Goal: Find specific fact: Find contact information

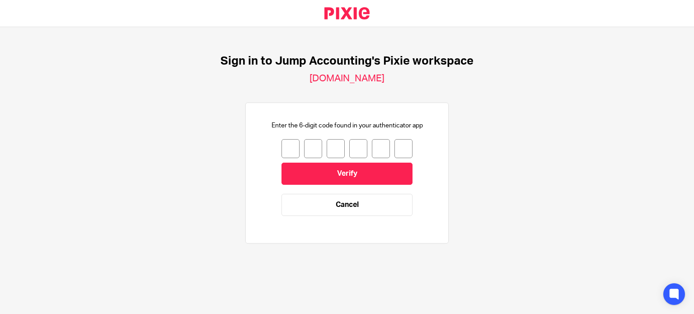
click at [282, 148] on input "number" at bounding box center [291, 148] width 18 height 19
type input "4"
type input "1"
type input "9"
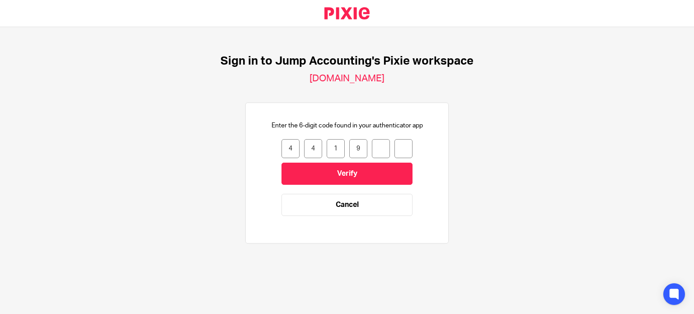
type input "2"
type input "9"
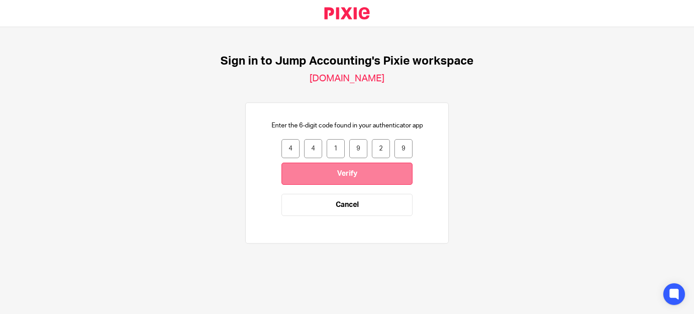
click at [345, 172] on input "Verify" at bounding box center [347, 174] width 131 height 22
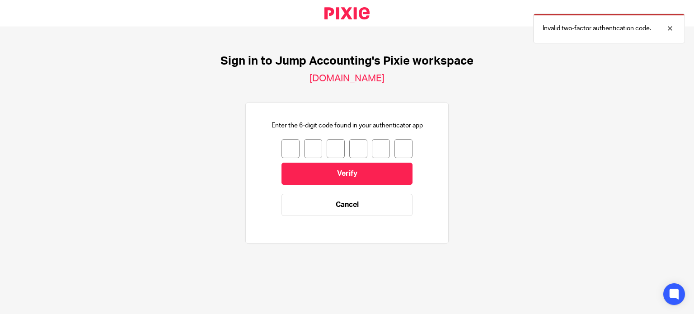
click at [288, 148] on input "number" at bounding box center [291, 148] width 18 height 19
type input "6"
type input "7"
type input "0"
type input "3"
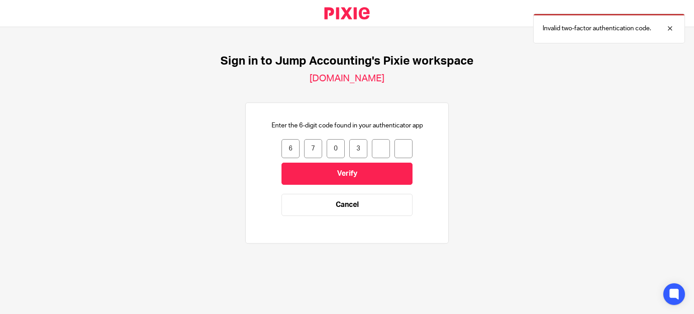
type input "3"
type input "5"
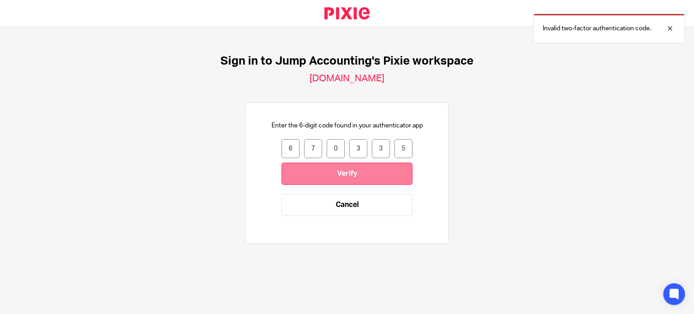
click at [337, 167] on input "Verify" at bounding box center [347, 174] width 131 height 22
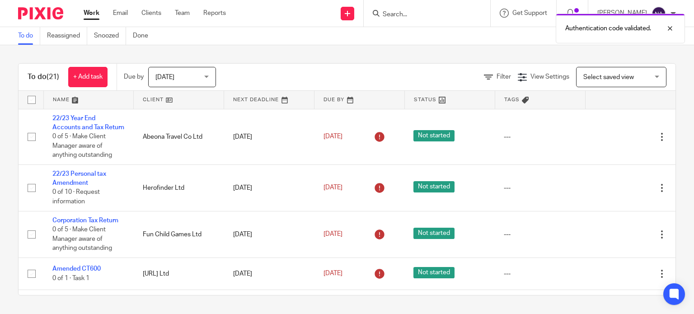
click at [413, 15] on div "Authentication code validated." at bounding box center [516, 26] width 338 height 34
click at [414, 14] on div "Authentication code validated." at bounding box center [516, 26] width 338 height 34
click at [415, 12] on div "Authentication code validated." at bounding box center [516, 26] width 338 height 34
click at [669, 28] on div at bounding box center [663, 28] width 24 height 11
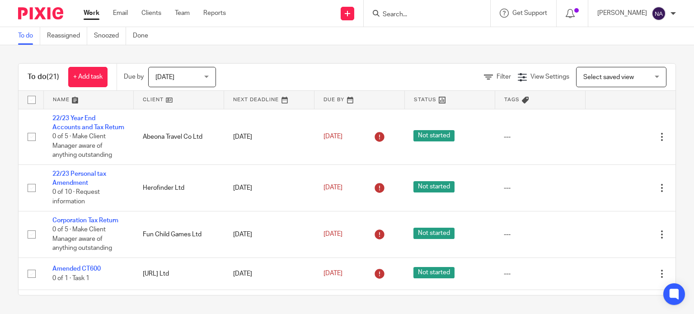
click at [462, 13] on input "Search" at bounding box center [422, 15] width 81 height 8
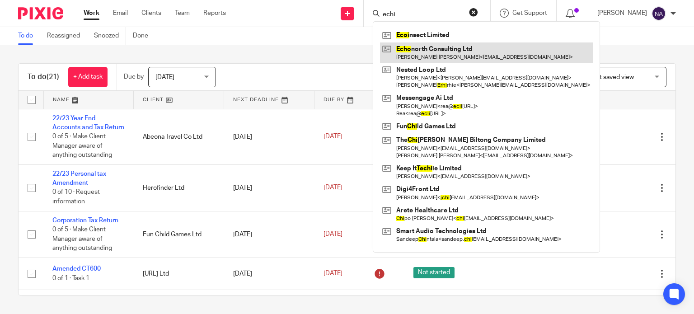
type input "echi"
click at [473, 56] on link at bounding box center [486, 52] width 213 height 21
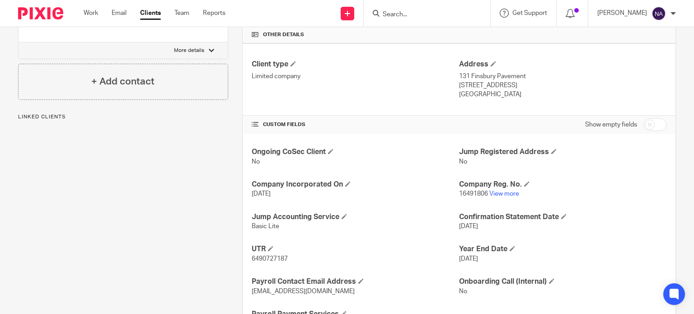
scroll to position [258, 0]
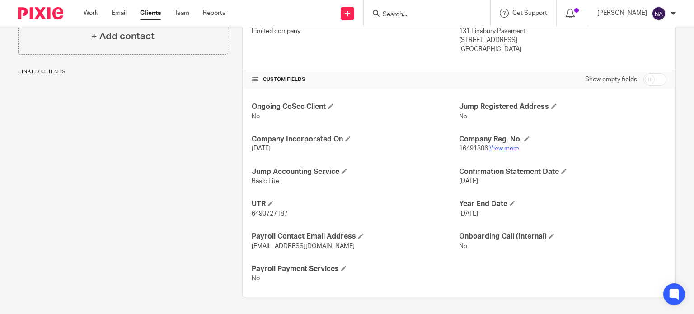
click at [503, 149] on link "View more" at bounding box center [504, 149] width 30 height 6
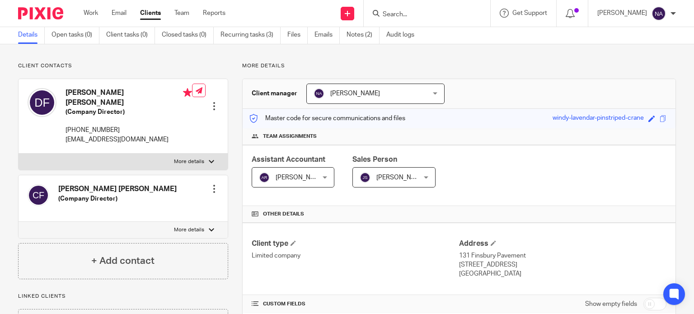
scroll to position [33, 0]
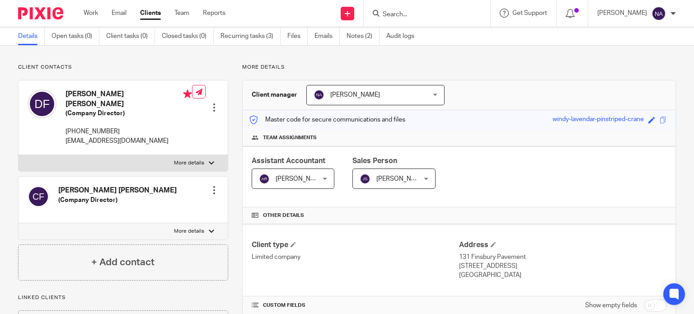
drag, startPoint x: 146, startPoint y: 126, endPoint x: 136, endPoint y: 130, distance: 11.6
click at [136, 130] on div "Daniel Michael Frye (Company Director) +44 079 569 02570 helloechonorth@gmail.c…" at bounding box center [123, 117] width 209 height 75
drag, startPoint x: 155, startPoint y: 133, endPoint x: 62, endPoint y: 133, distance: 93.1
click at [62, 133] on div "Daniel Michael Frye (Company Director) +44 079 569 02570 helloechonorth@gmail.c…" at bounding box center [123, 117] width 209 height 75
copy p "[EMAIL_ADDRESS][DOMAIN_NAME]"
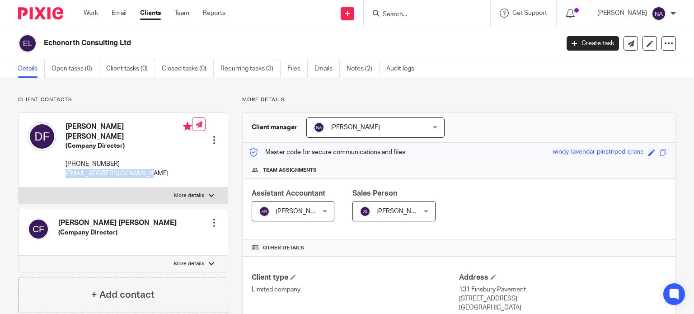
scroll to position [0, 0]
